Goal: Information Seeking & Learning: Learn about a topic

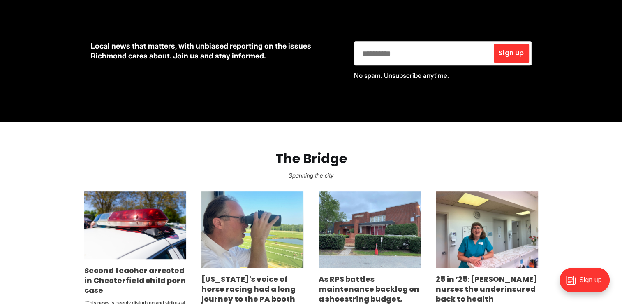
scroll to position [535, 0]
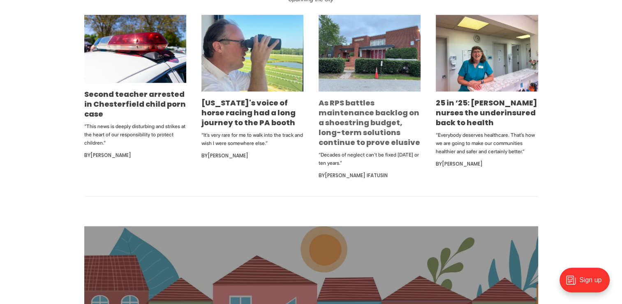
click at [328, 112] on link "As RPS battles maintenance backlog on a shoestring budget, long-term solutions …" at bounding box center [370, 123] width 102 height 50
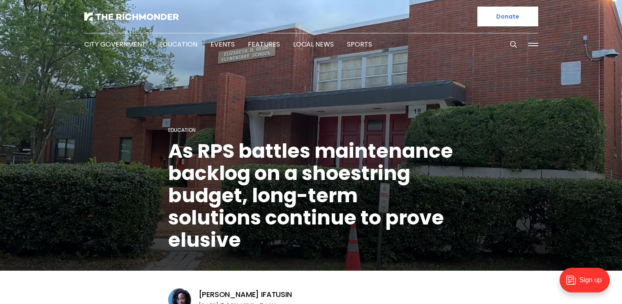
click at [240, 172] on h1 "As RPS battles maintenance backlog on a shoestring budget, long-term solutions …" at bounding box center [311, 195] width 286 height 111
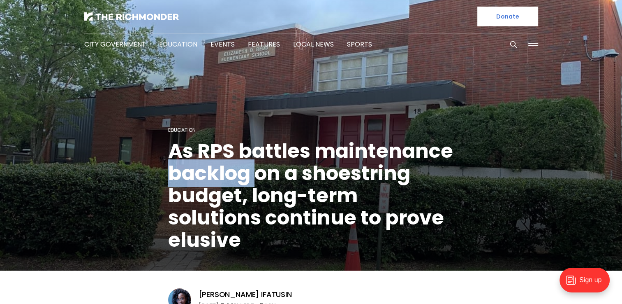
click at [240, 172] on h1 "As RPS battles maintenance backlog on a shoestring budget, long-term solutions …" at bounding box center [311, 195] width 286 height 111
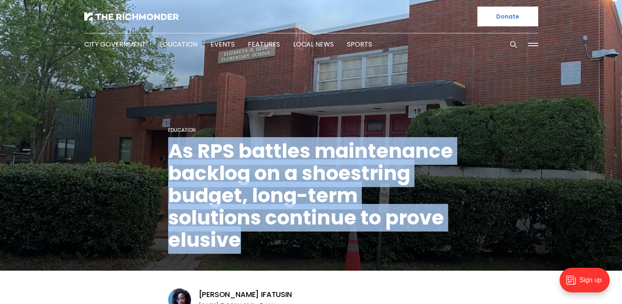
click at [240, 172] on h1 "As RPS battles maintenance backlog on a shoestring budget, long-term solutions …" at bounding box center [311, 195] width 286 height 111
copy header "As RPS battles maintenance backlog on a shoestring budget, long-term solutions …"
click at [151, 16] on img at bounding box center [131, 16] width 95 height 8
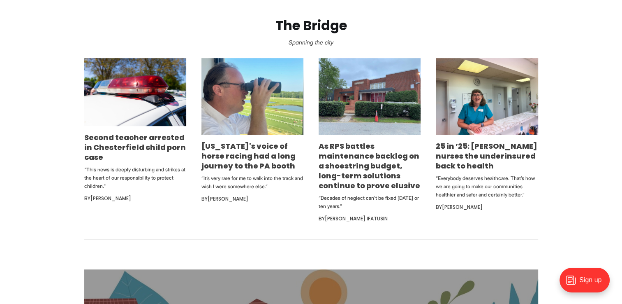
scroll to position [535, 0]
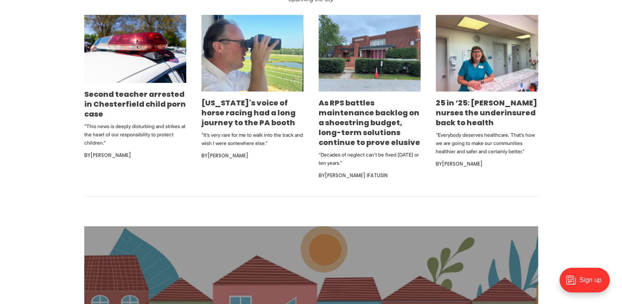
drag, startPoint x: 317, startPoint y: 154, endPoint x: 353, endPoint y: 165, distance: 38.4
click at [353, 165] on ul "Second teacher arrested in Chesterfield child porn case "This news is deeply di…" at bounding box center [311, 97] width 454 height 165
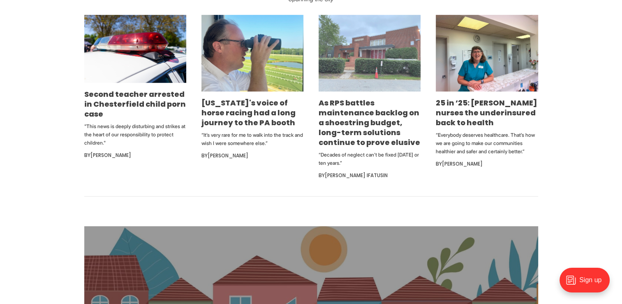
copy p "“Decades of neglect can’t be fixed [DATE] or ten years.”"
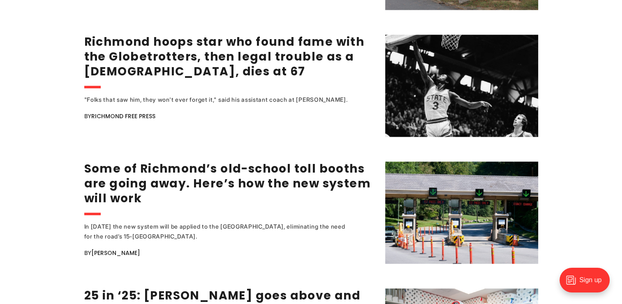
scroll to position [1193, 0]
